Goal: Find specific page/section: Find specific page/section

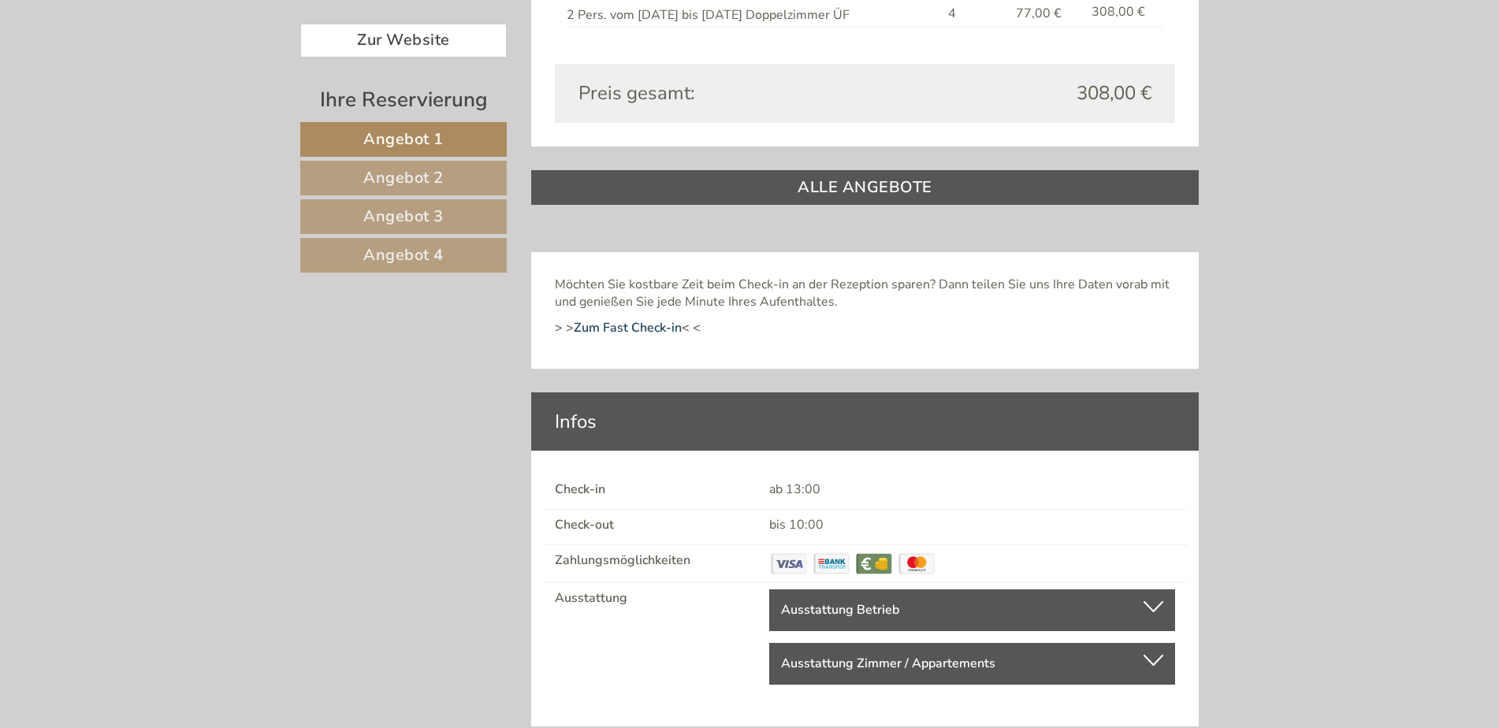
scroll to position [3566, 0]
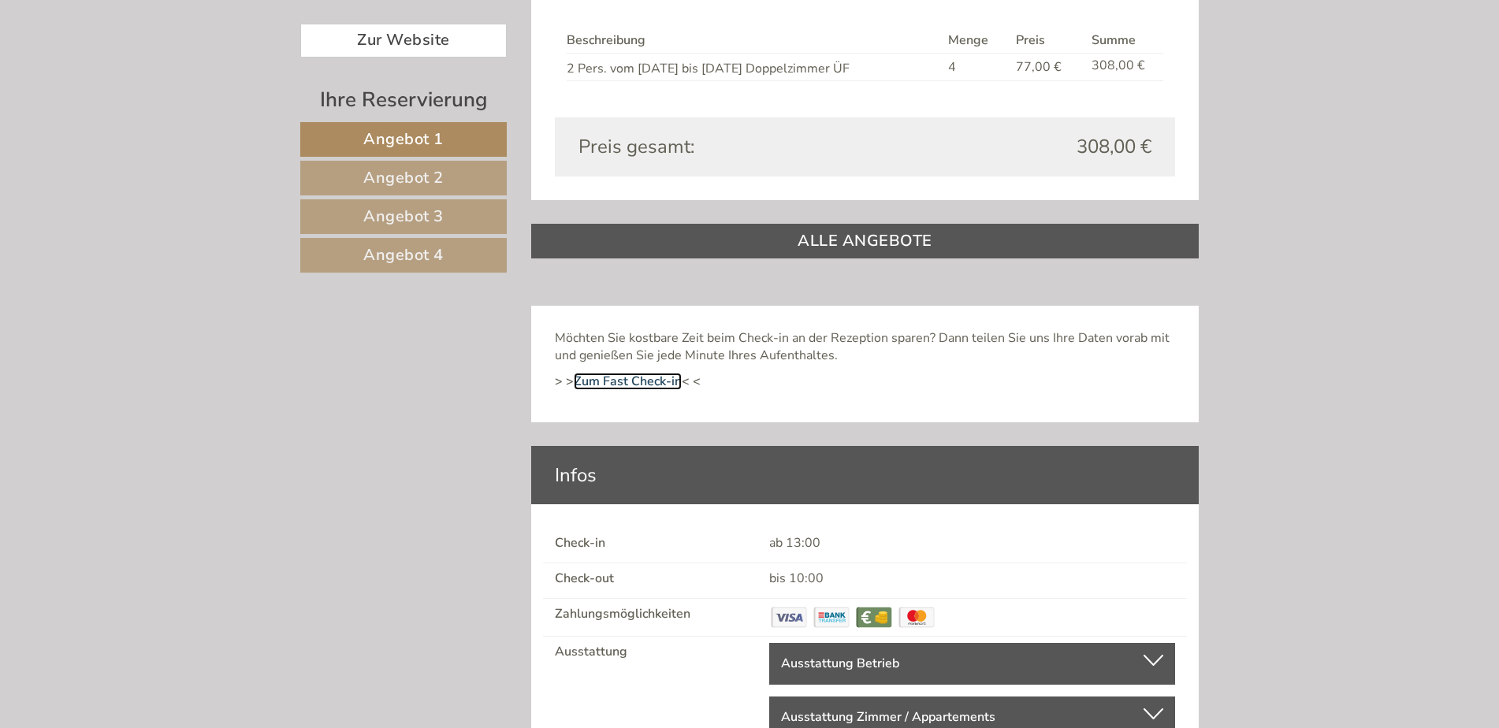
click at [657, 386] on link "Zum Fast Check-in" at bounding box center [628, 381] width 108 height 17
click at [885, 237] on link "ALLE ANGEBOTE" at bounding box center [865, 241] width 668 height 35
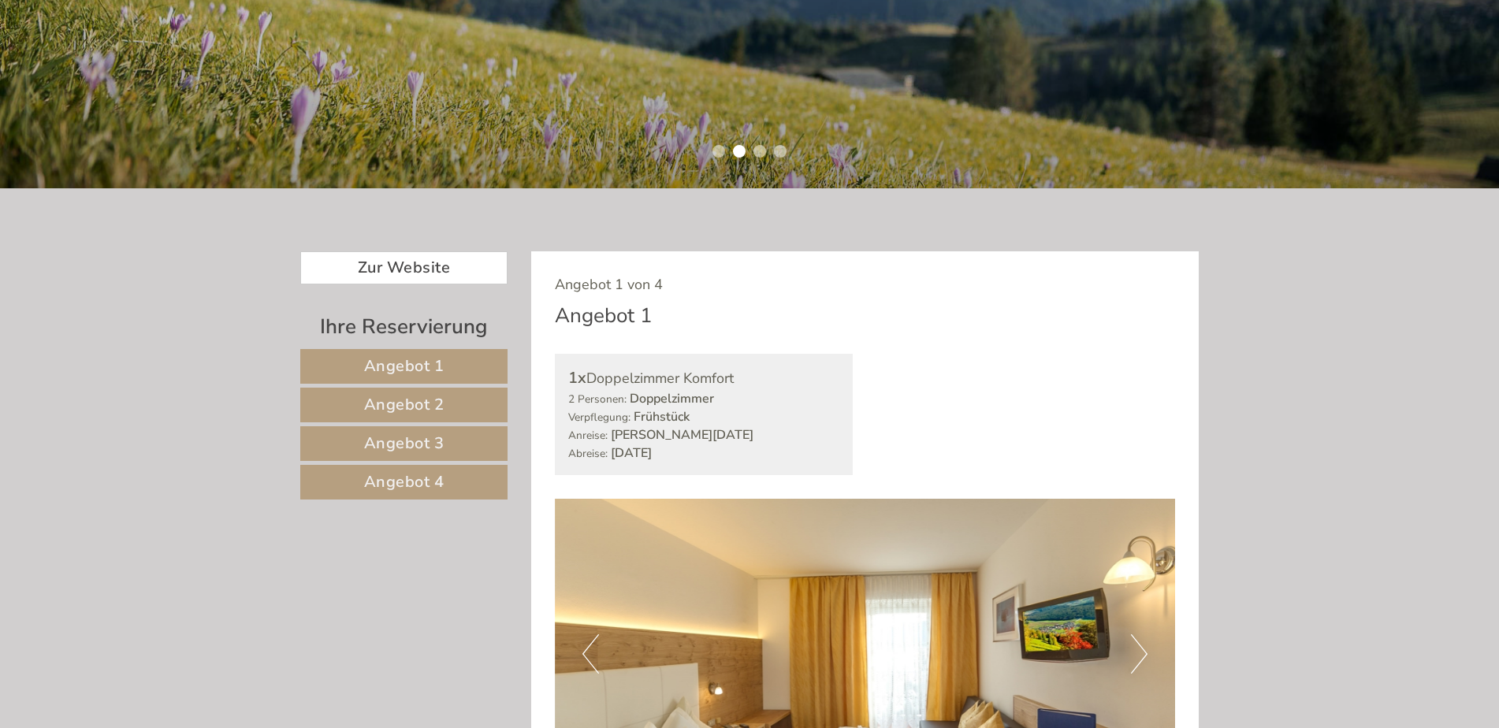
scroll to position [394, 0]
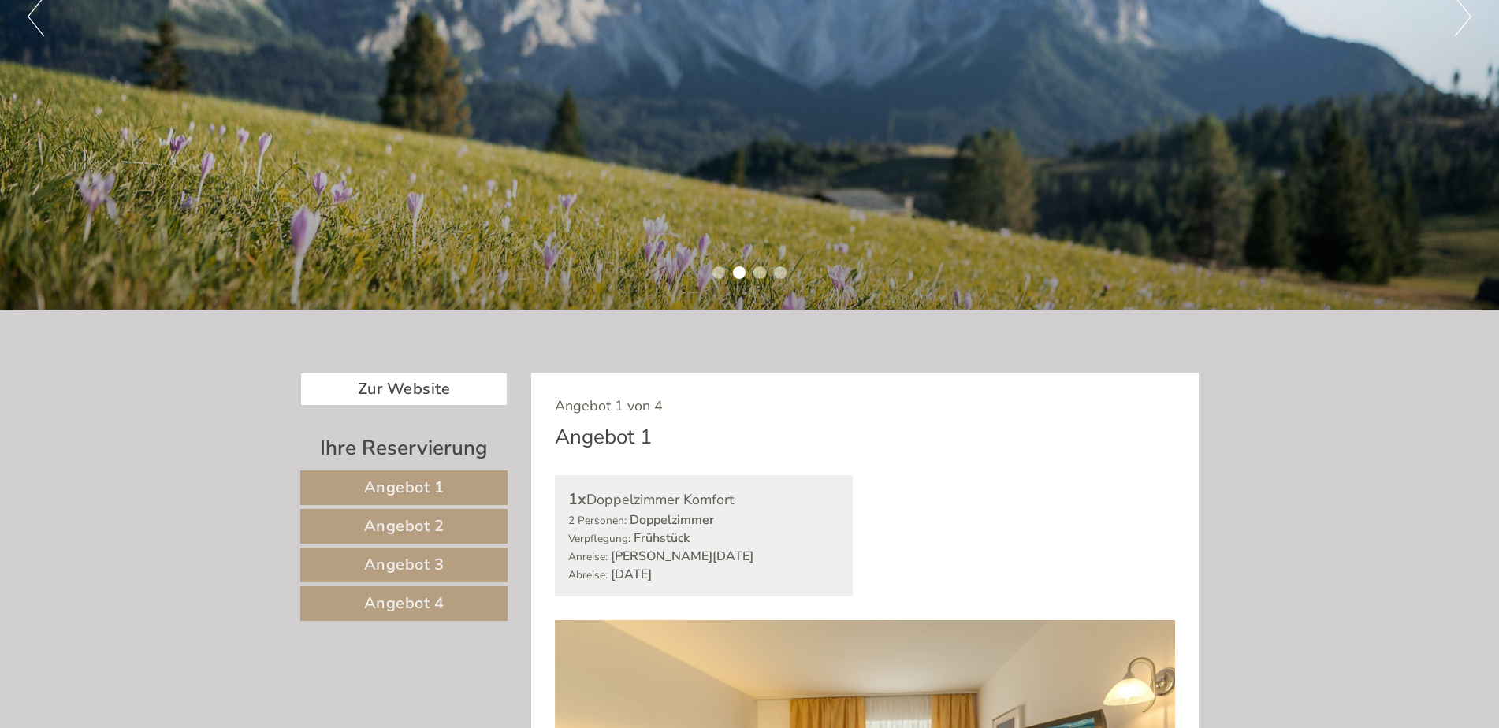
click at [720, 272] on li "1" at bounding box center [719, 272] width 13 height 13
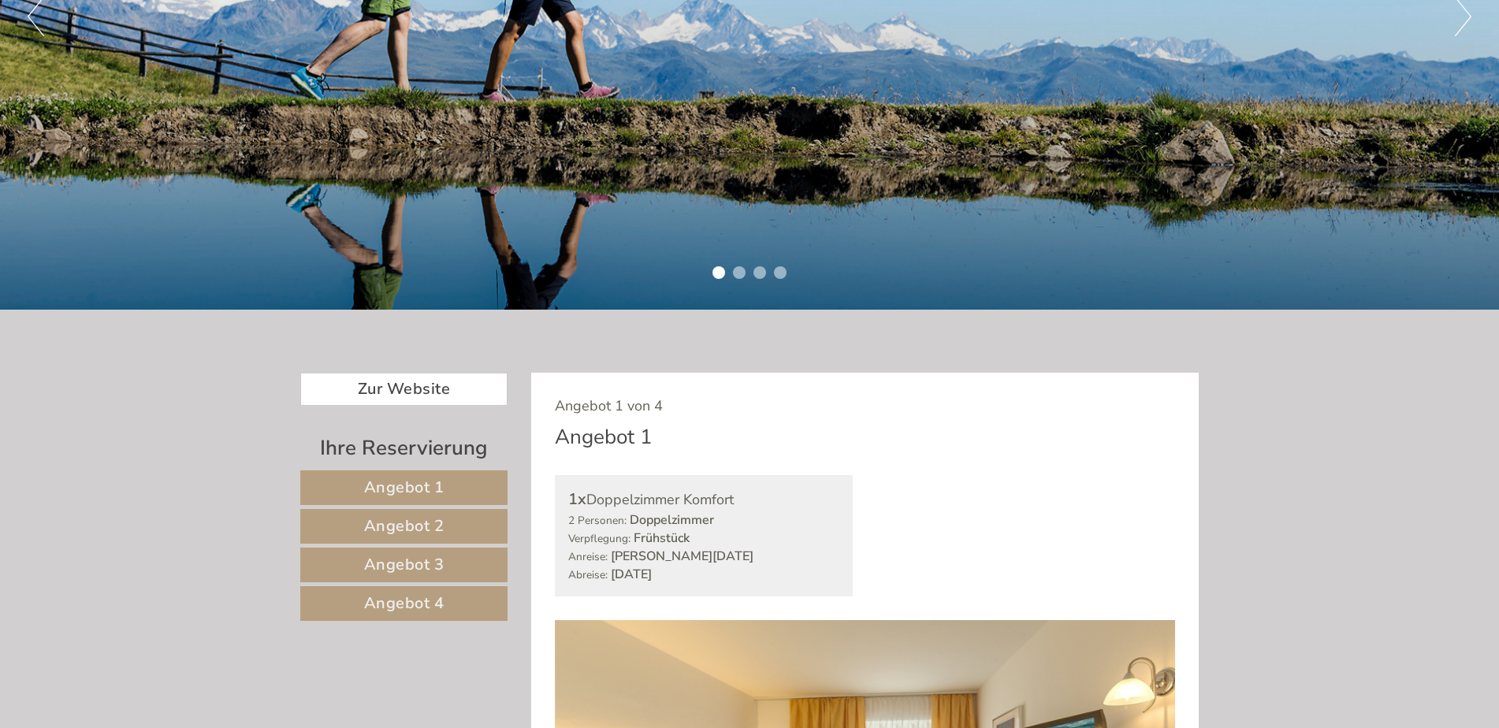
click at [757, 273] on li "3" at bounding box center [760, 272] width 13 height 13
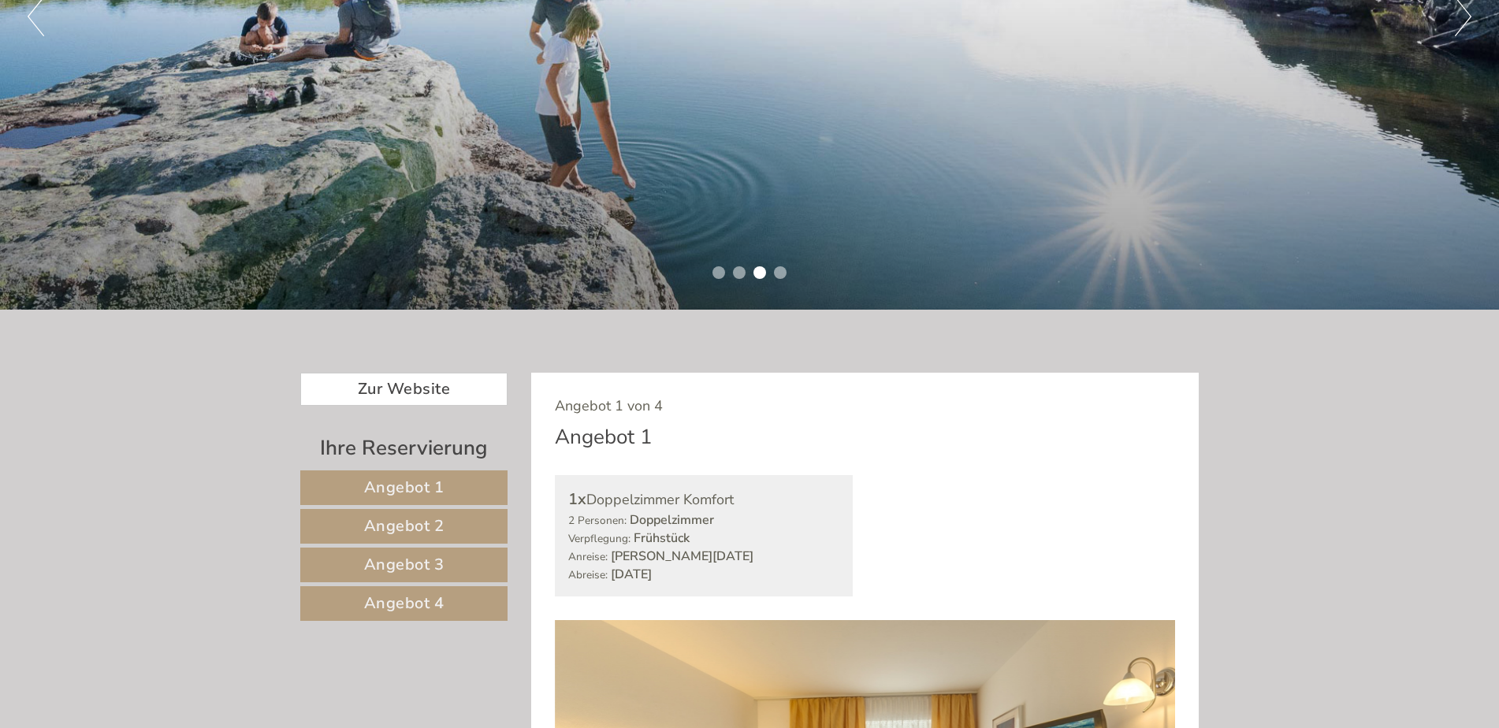
click at [780, 272] on li "4" at bounding box center [780, 272] width 13 height 13
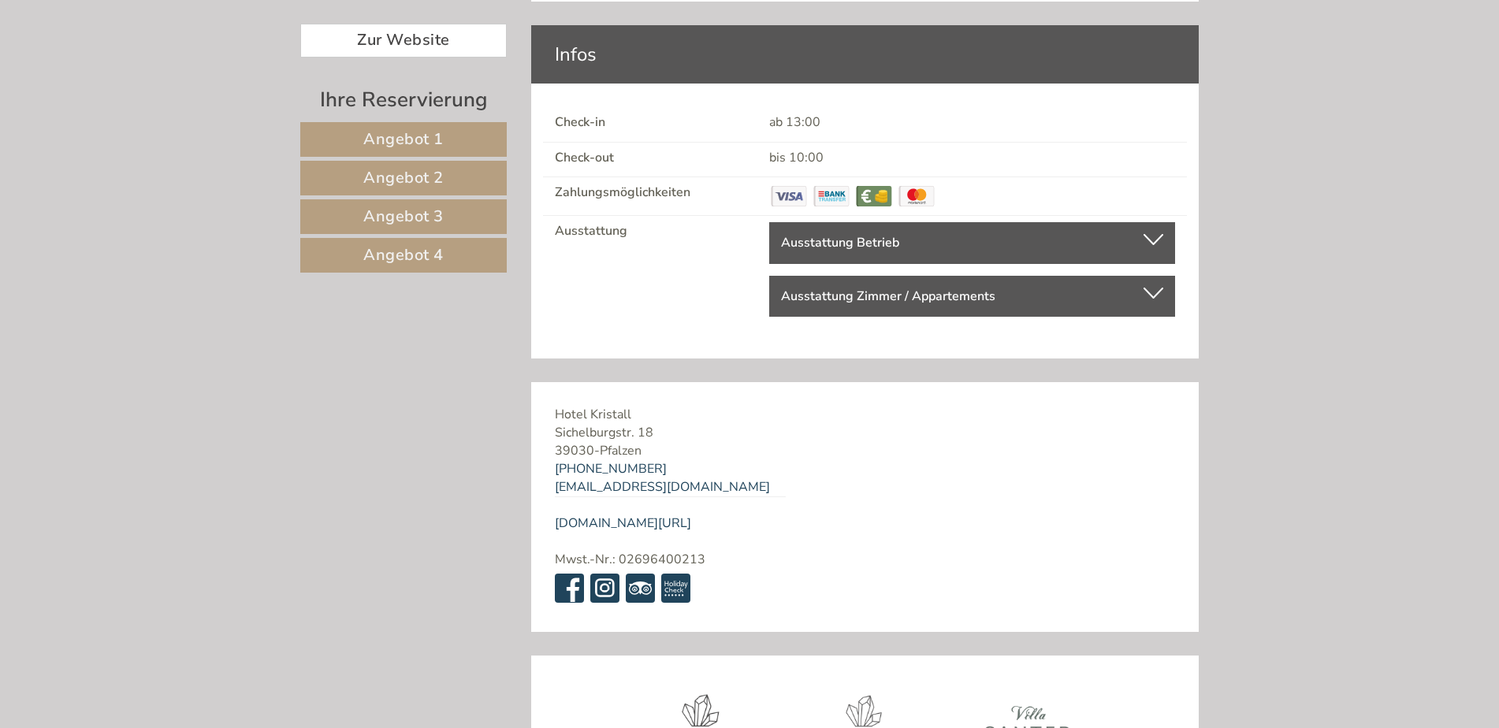
scroll to position [5125, 0]
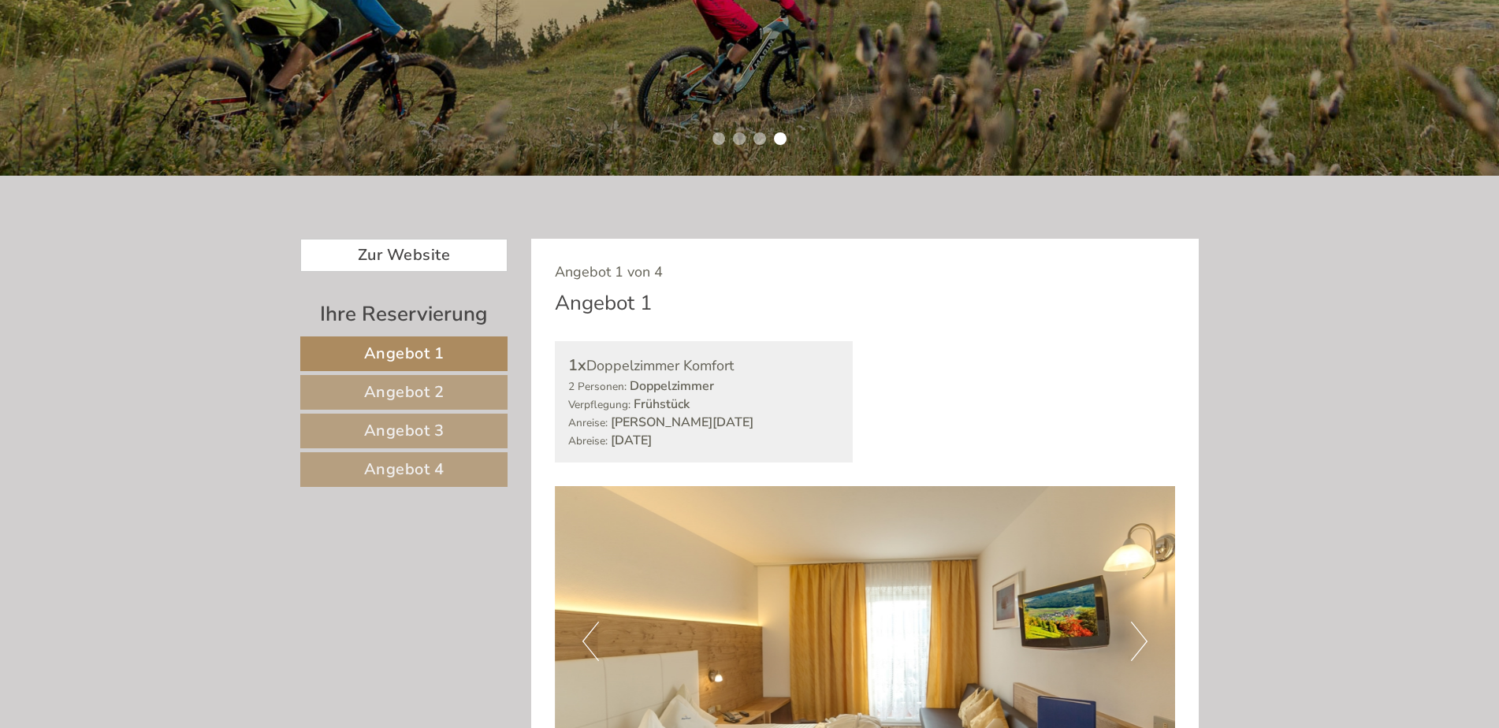
scroll to position [552, 0]
